Goal: Information Seeking & Learning: Learn about a topic

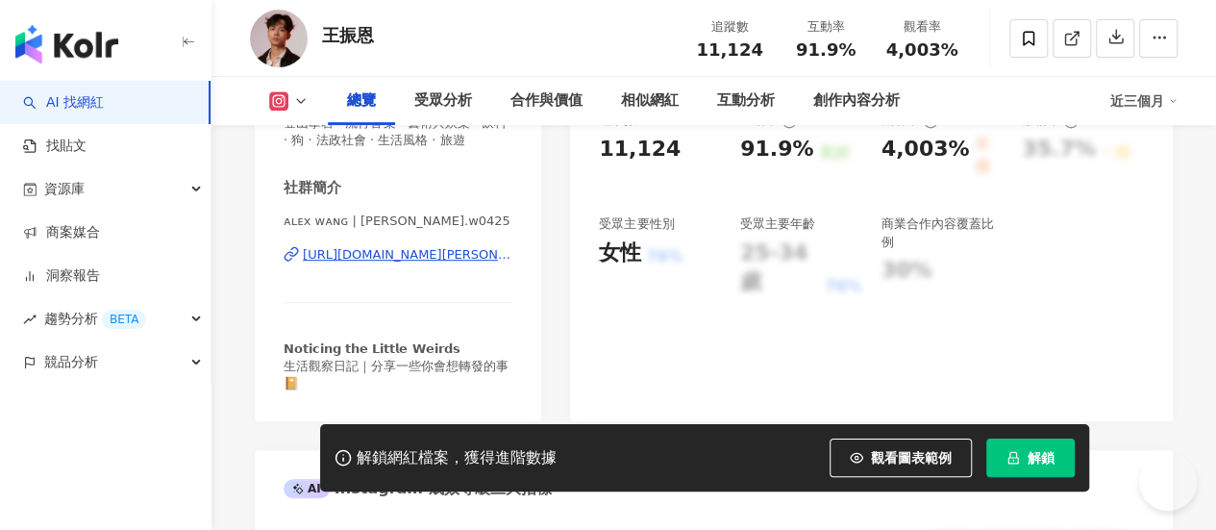
scroll to position [385, 0]
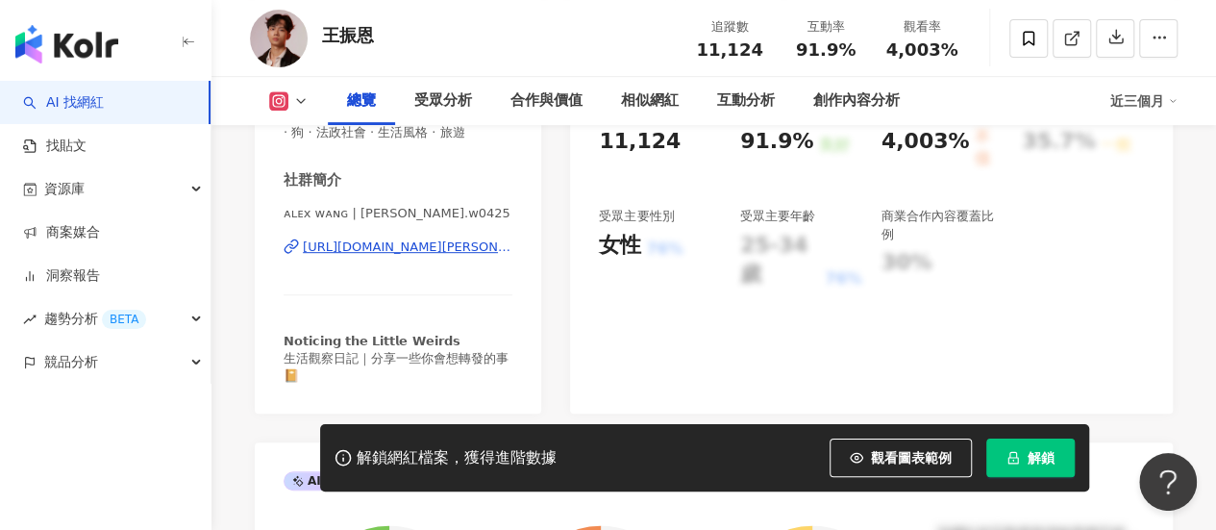
click at [434, 256] on div "https://www.instagram.com/alex.w0425/" at bounding box center [408, 246] width 210 height 17
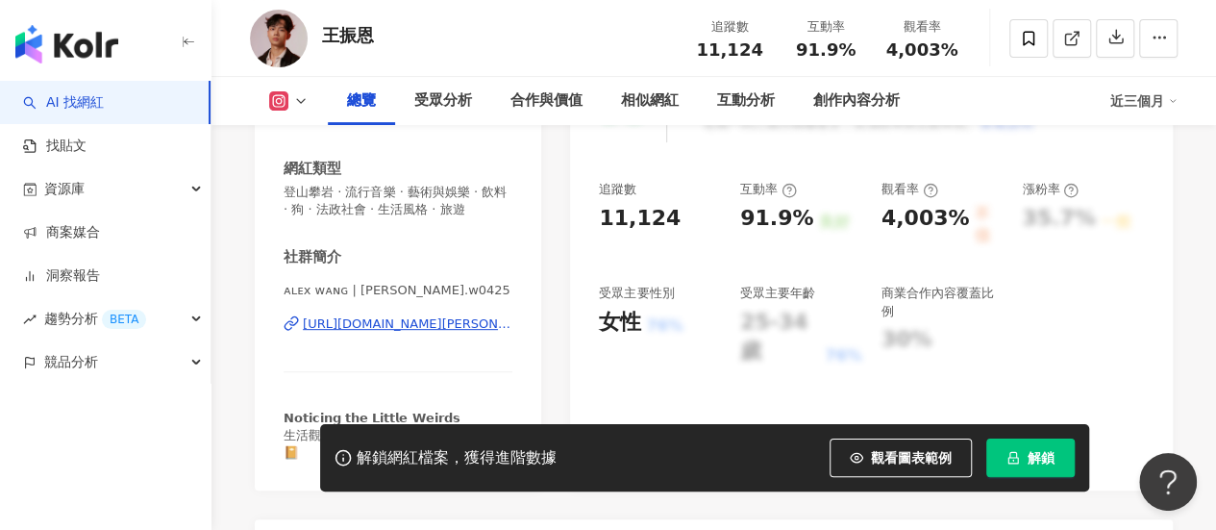
scroll to position [288, 0]
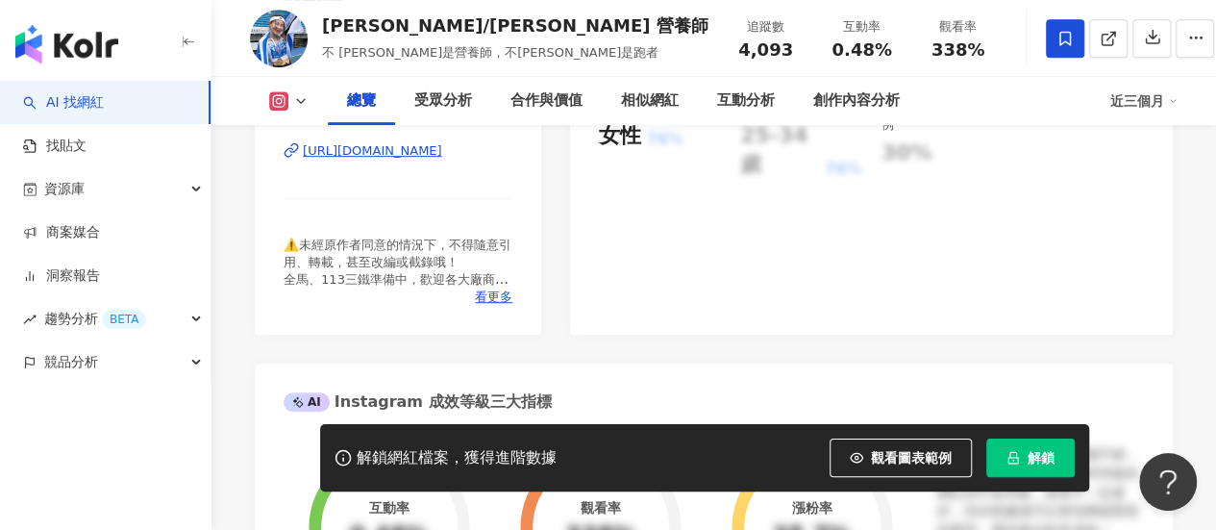
scroll to position [385, 0]
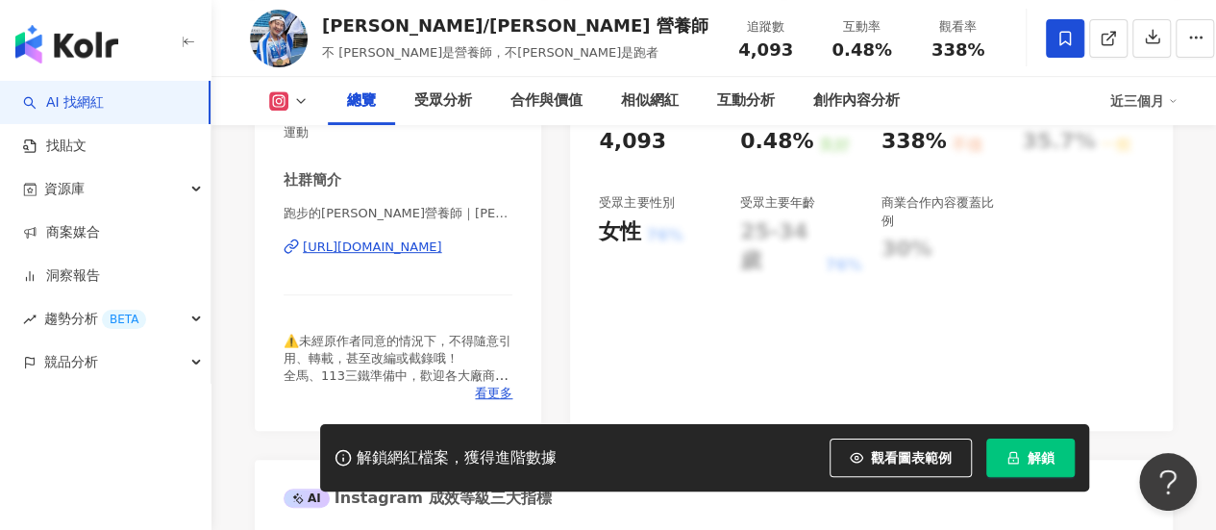
click at [382, 238] on div "https://www.instagram.com/dog507jenny21/" at bounding box center [372, 246] width 139 height 17
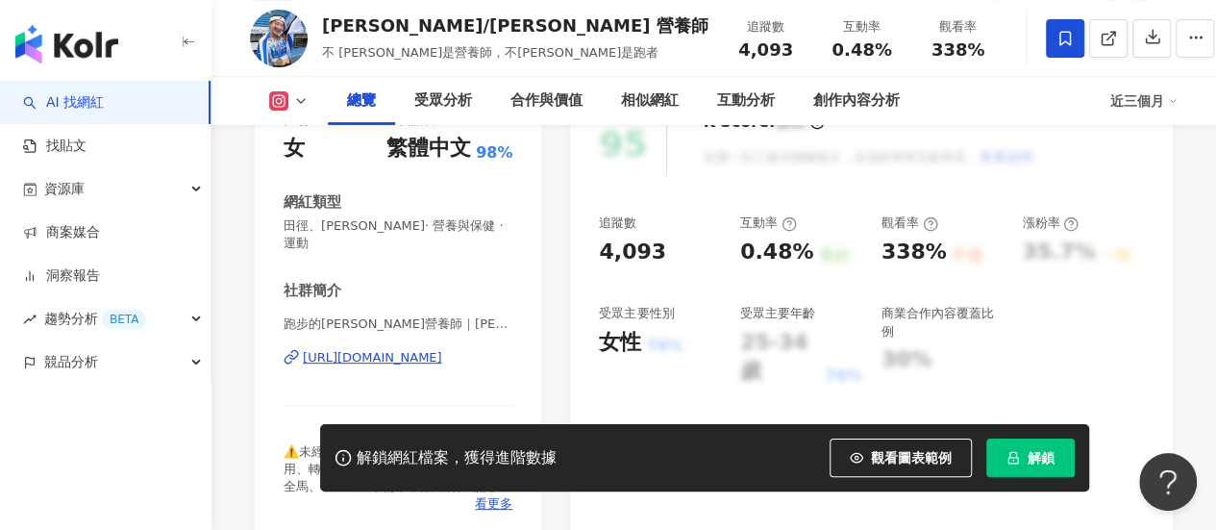
scroll to position [192, 0]
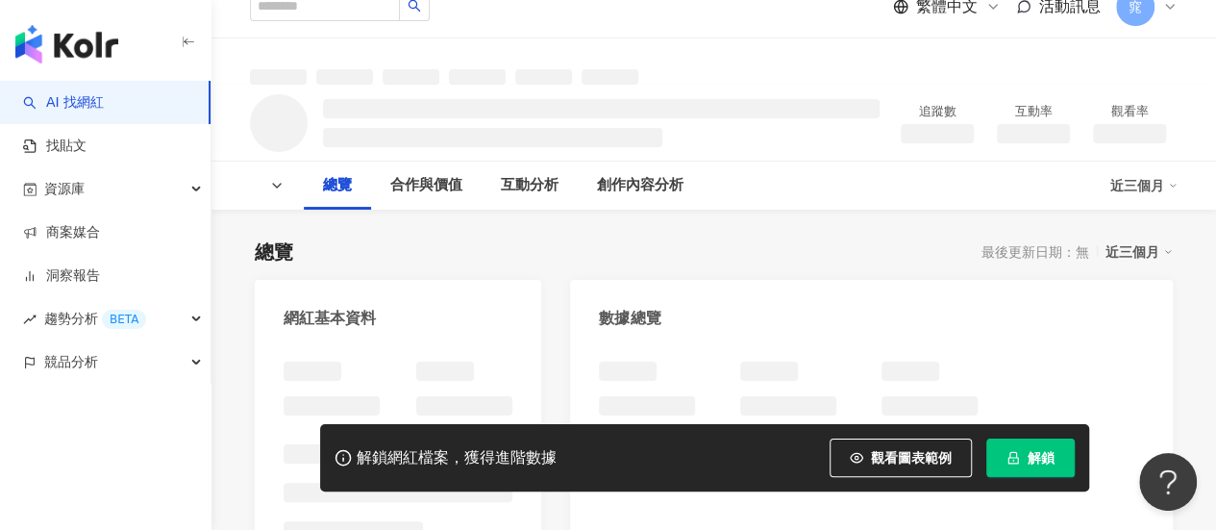
scroll to position [96, 0]
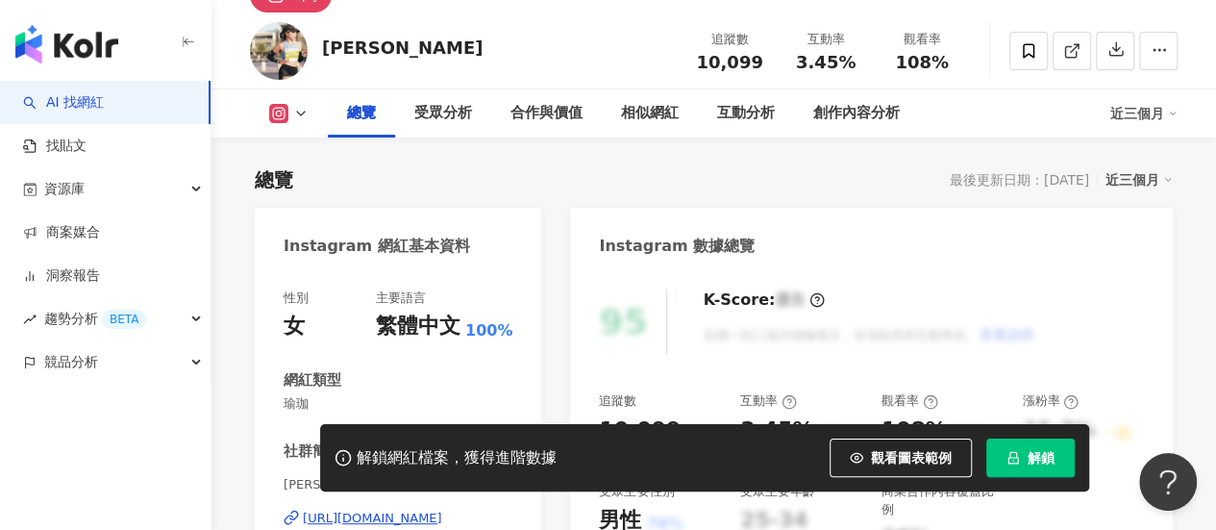
click at [386, 327] on div "Instagram 網紅基本資料 性別 女 主要語言 繁體中文 100% 網紅類型 瑜珈 社群簡介 Stacy史黛西 | stacy_c_fit https:…" at bounding box center [398, 455] width 286 height 494
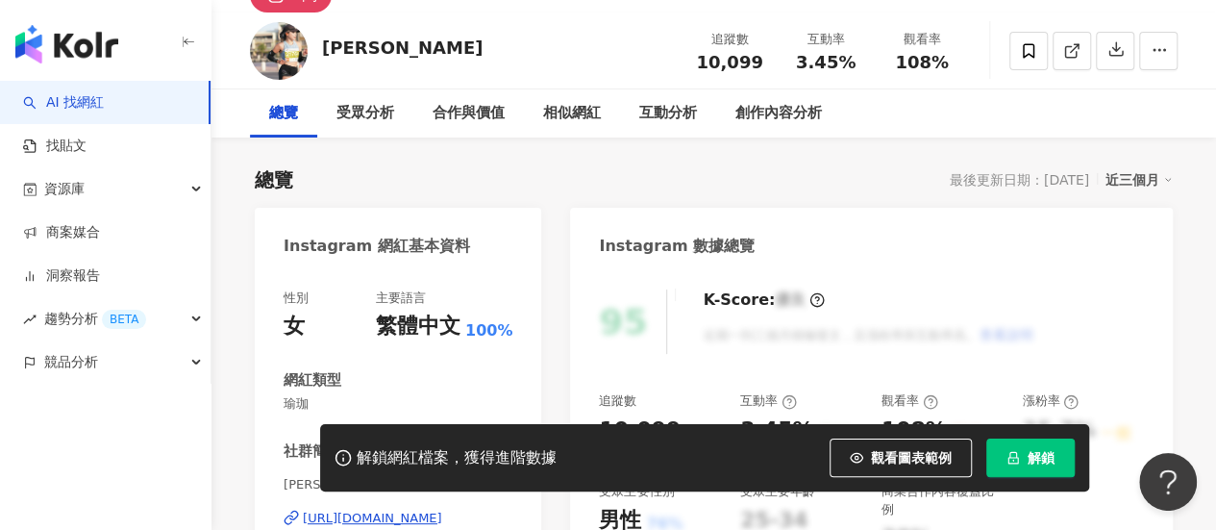
scroll to position [288, 0]
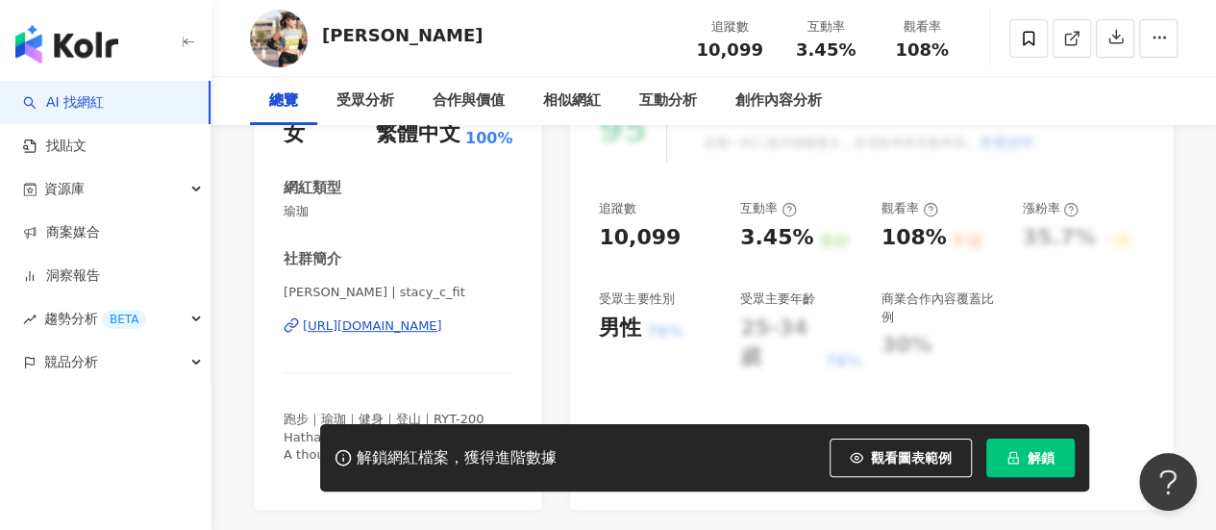
click at [424, 322] on div "[URL][DOMAIN_NAME]" at bounding box center [372, 325] width 139 height 17
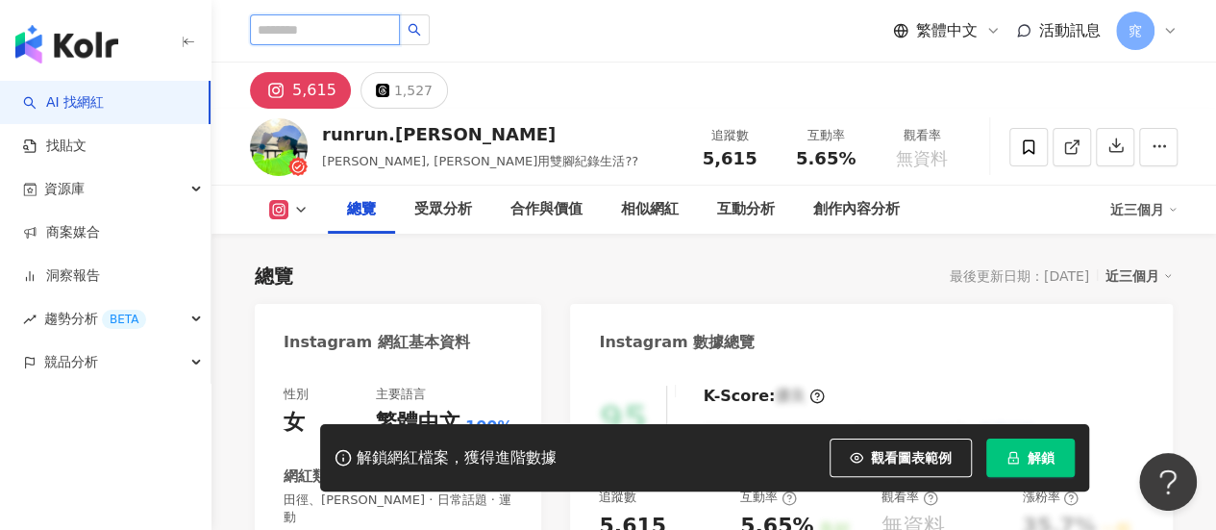
click at [345, 28] on input "search" at bounding box center [325, 29] width 150 height 31
click at [379, 38] on input "search" at bounding box center [325, 29] width 150 height 31
paste input "********"
type input "********"
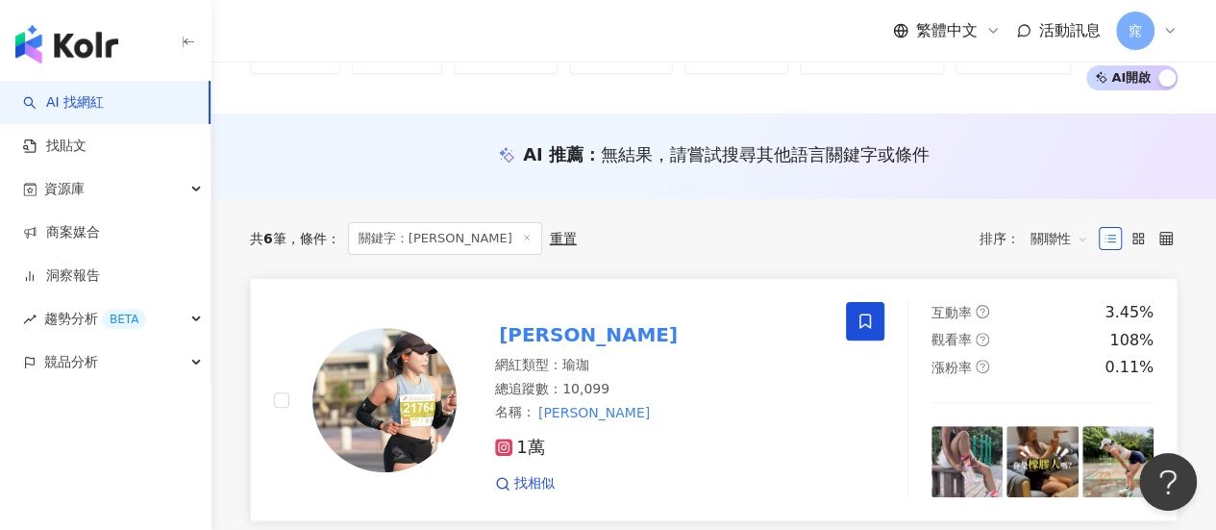
scroll to position [163, 0]
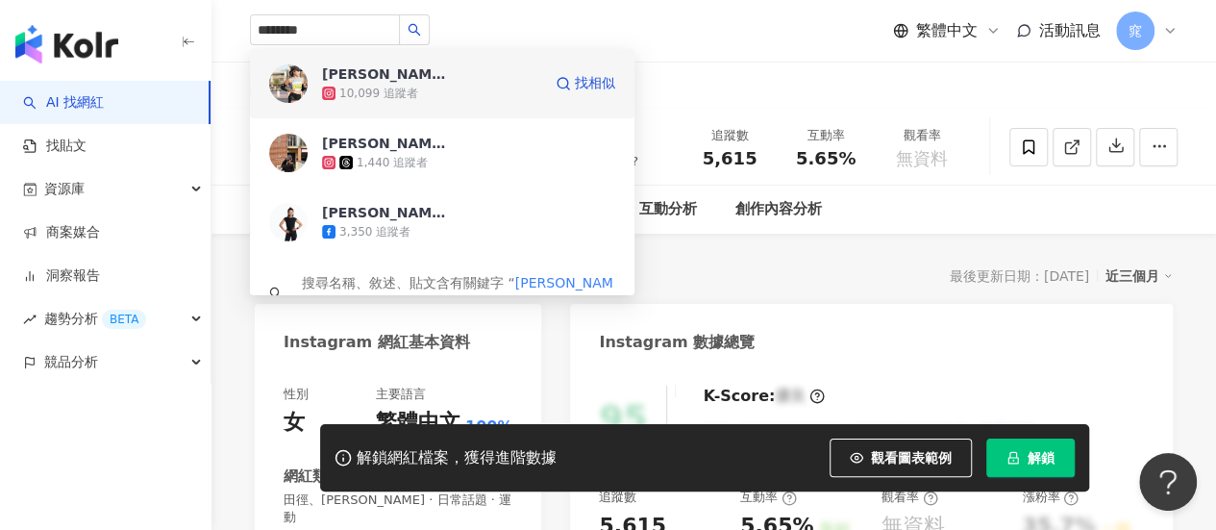
click at [450, 95] on div "10,099 追蹤者" at bounding box center [431, 93] width 219 height 19
